Goal: Navigation & Orientation: Find specific page/section

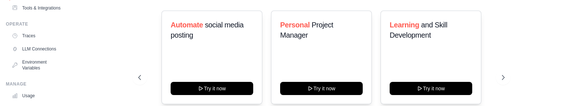
scroll to position [91, 0]
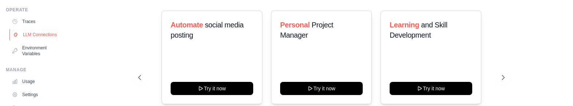
click at [31, 40] on link "LLM Connections" at bounding box center [36, 35] width 55 height 12
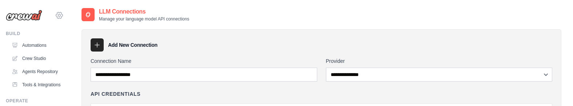
click at [55, 19] on icon at bounding box center [59, 15] width 9 height 9
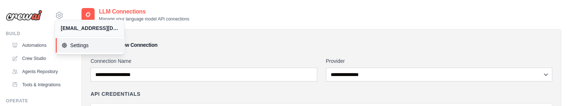
click at [79, 42] on span "Settings" at bounding box center [91, 45] width 58 height 7
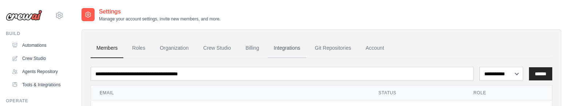
click at [287, 47] on link "Integrations" at bounding box center [287, 48] width 38 height 20
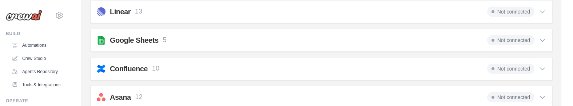
scroll to position [410, 0]
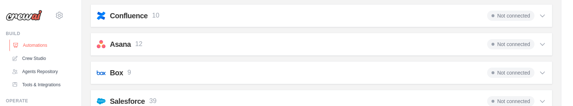
click at [29, 44] on link "Automations" at bounding box center [36, 45] width 55 height 12
